Goal: Task Accomplishment & Management: Check status

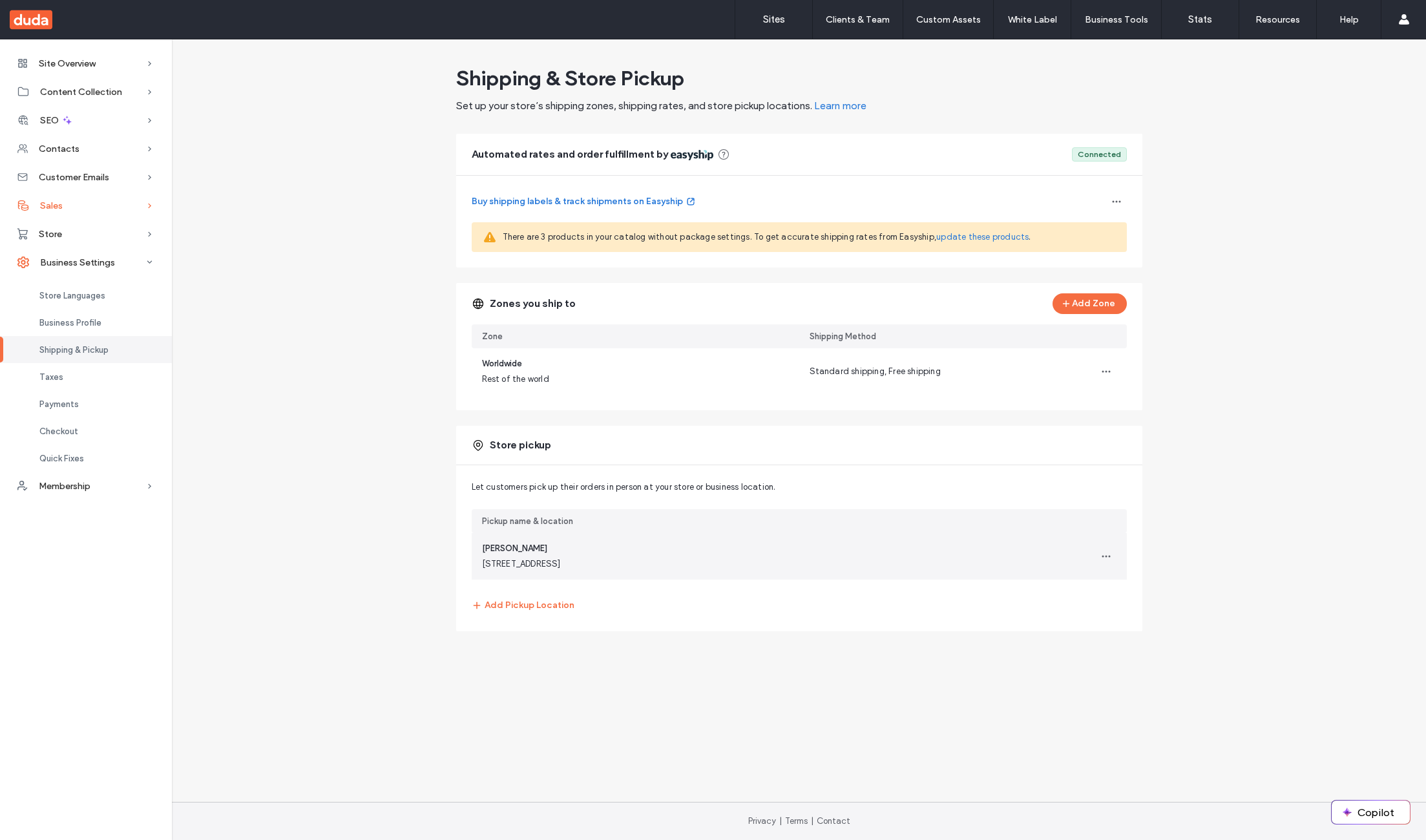
click at [85, 204] on div "Sales" at bounding box center [86, 206] width 172 height 29
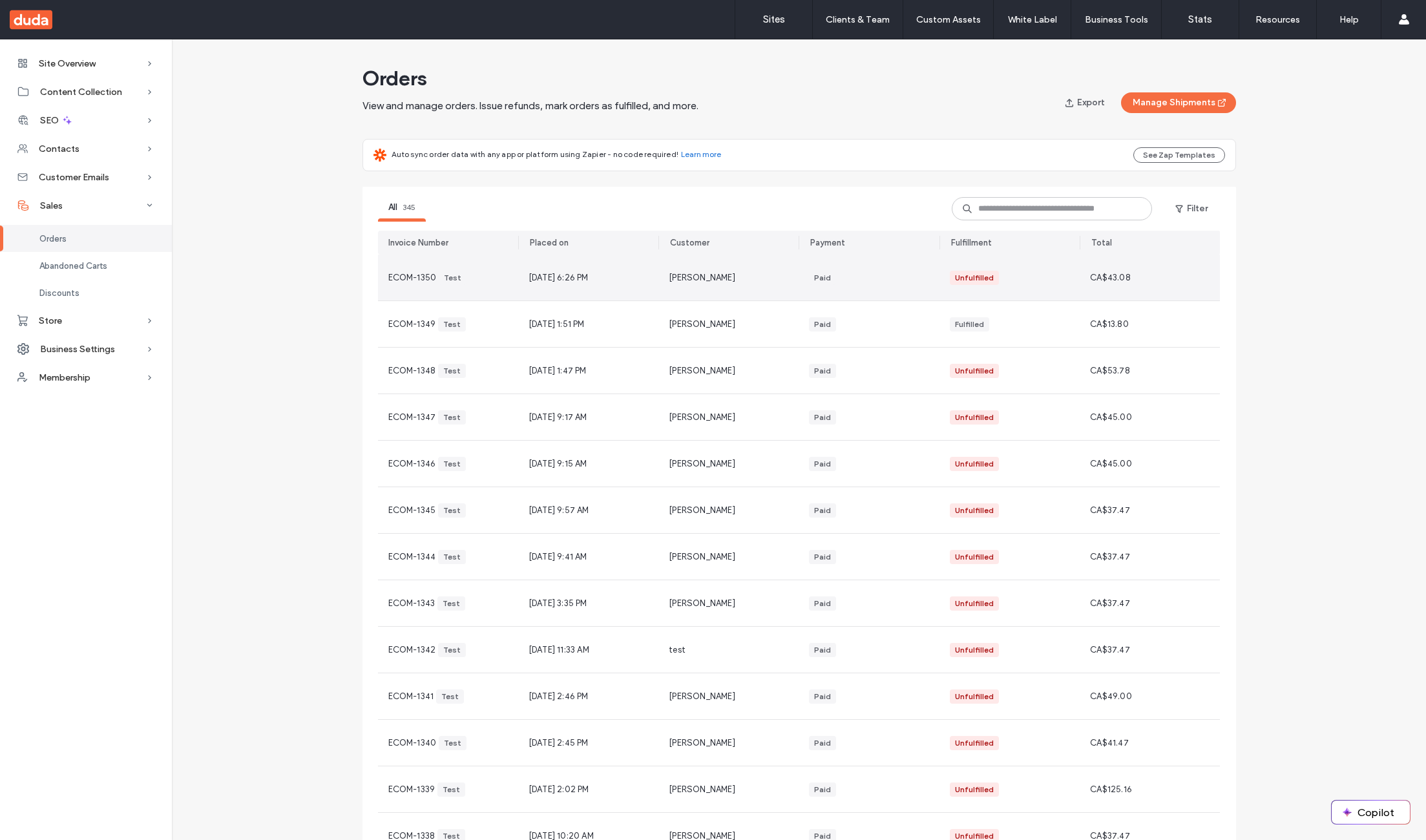
click at [391, 285] on div "ECOM-1350 Test" at bounding box center [448, 277] width 140 height 46
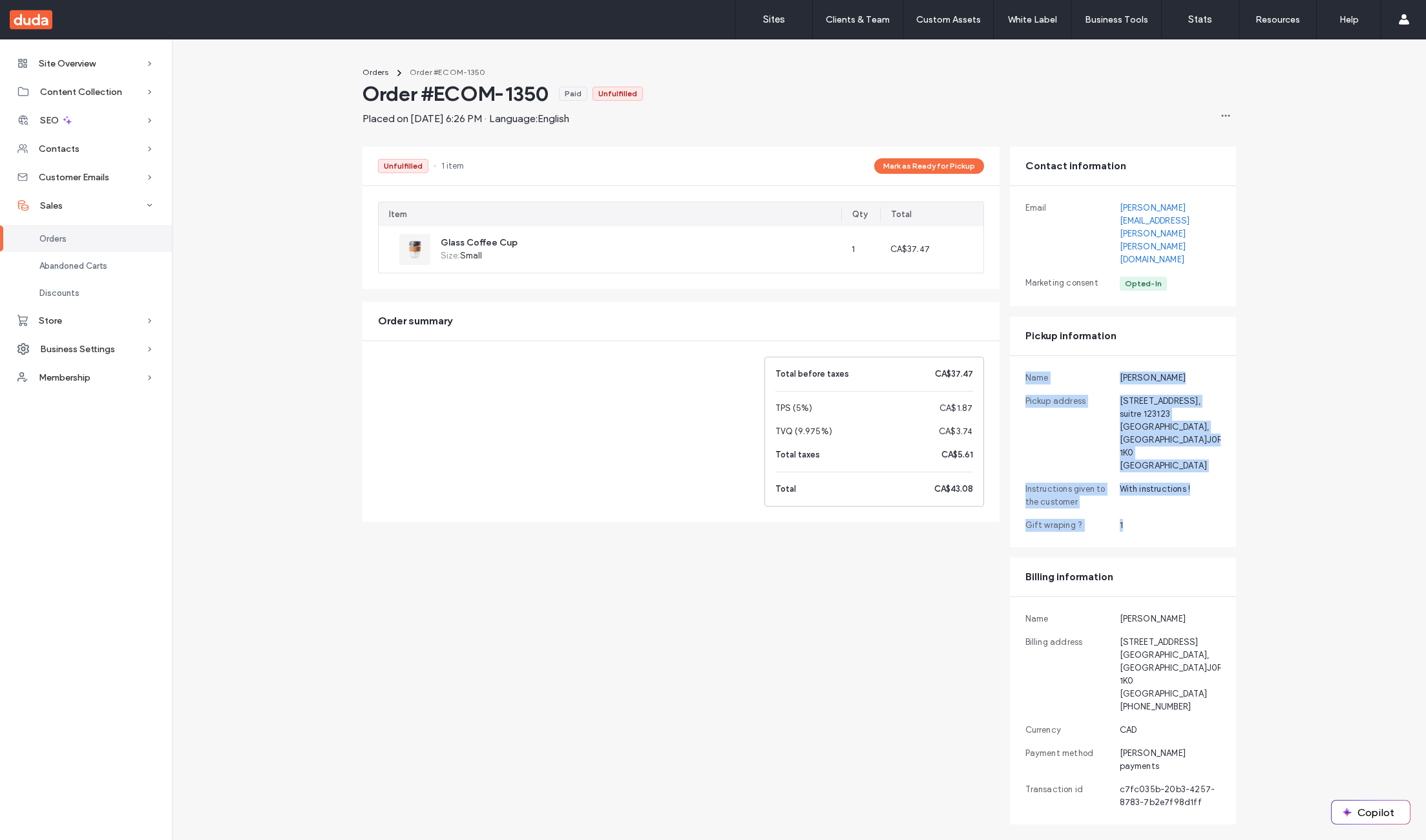
drag, startPoint x: 1134, startPoint y: 460, endPoint x: 1021, endPoint y: 311, distance: 187.0
click at [1021, 356] on div "Name [PERSON_NAME] Pickup address [STREET_ADDRESS] Instructions given to the cu…" at bounding box center [1122, 451] width 226 height 191
drag, startPoint x: 1021, startPoint y: 311, endPoint x: 1191, endPoint y: 468, distance: 231.4
click at [1191, 468] on div "Name [PERSON_NAME] Pickup address [STREET_ADDRESS] Instructions given to the cu…" at bounding box center [1122, 451] width 226 height 191
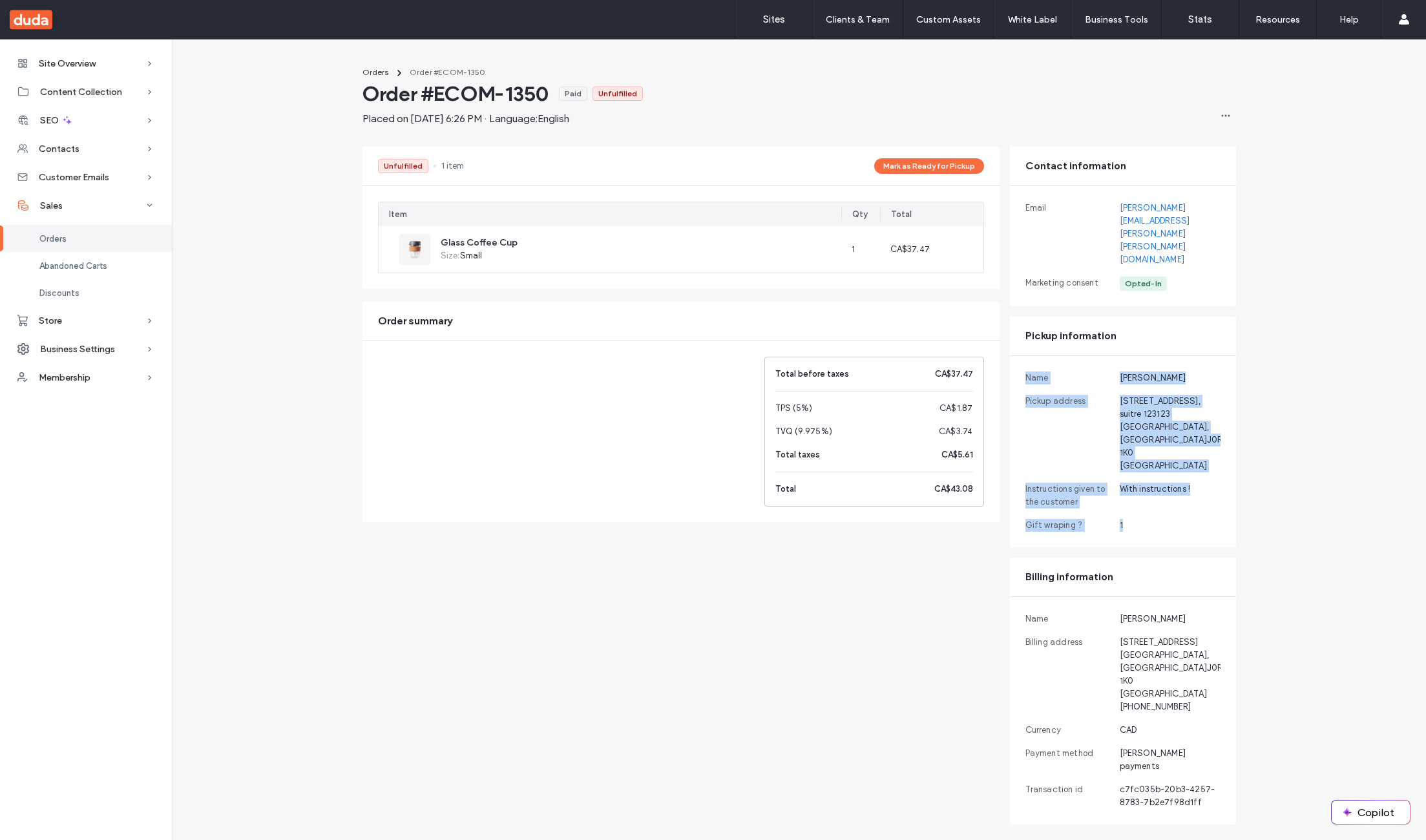
click at [1191, 468] on div "Name [PERSON_NAME] Pickup address [STREET_ADDRESS] Instructions given to the cu…" at bounding box center [1122, 451] width 226 height 191
